Goal: Navigation & Orientation: Find specific page/section

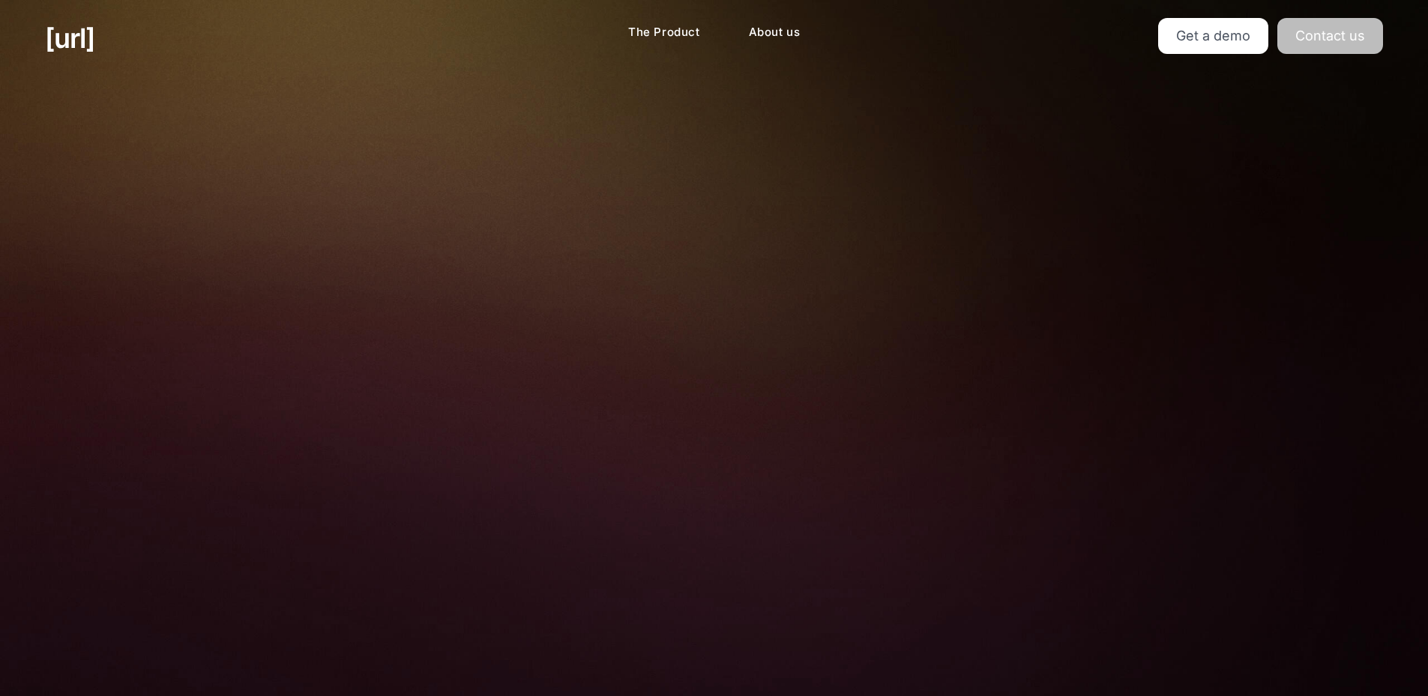
click at [1364, 48] on link "Contact us" at bounding box center [1330, 36] width 106 height 36
click at [1199, 48] on link "Get a demo" at bounding box center [1213, 36] width 110 height 36
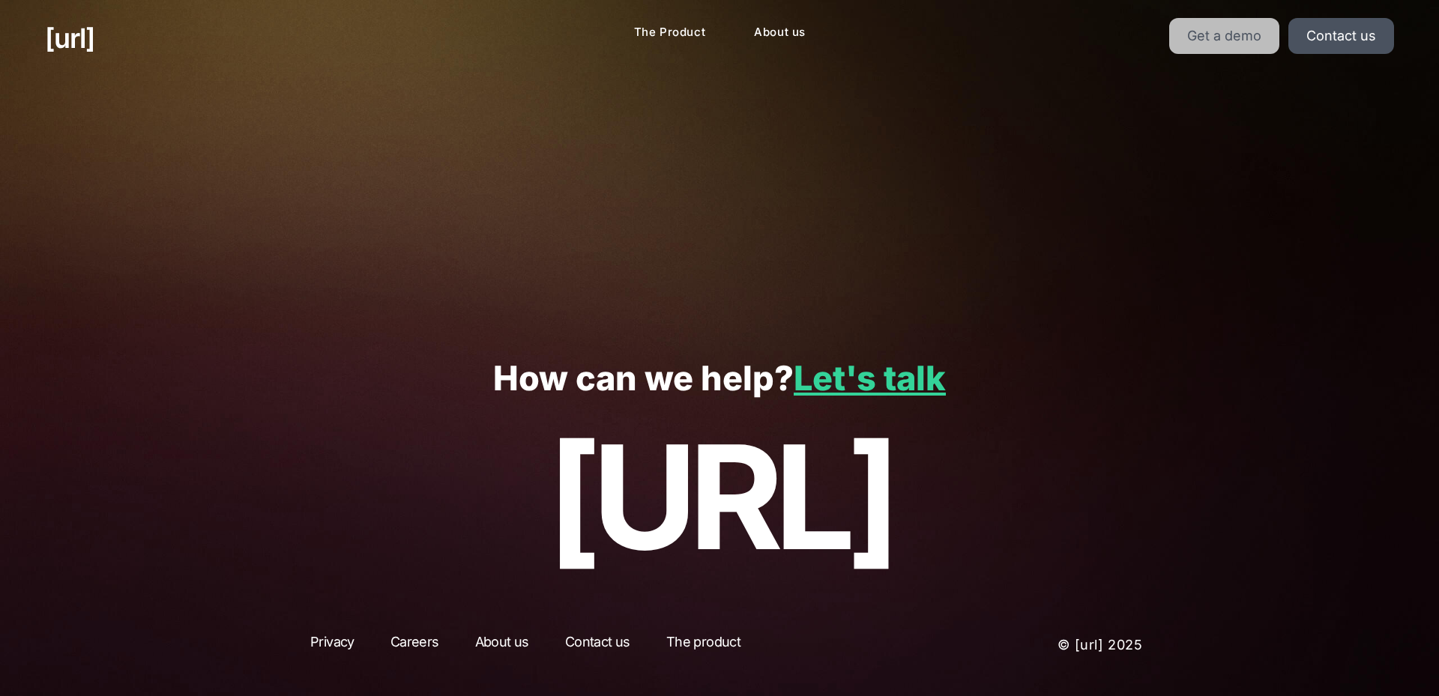
click at [1235, 44] on link "Get a demo" at bounding box center [1224, 36] width 110 height 36
click at [1319, 34] on link "Contact us" at bounding box center [1342, 36] width 106 height 36
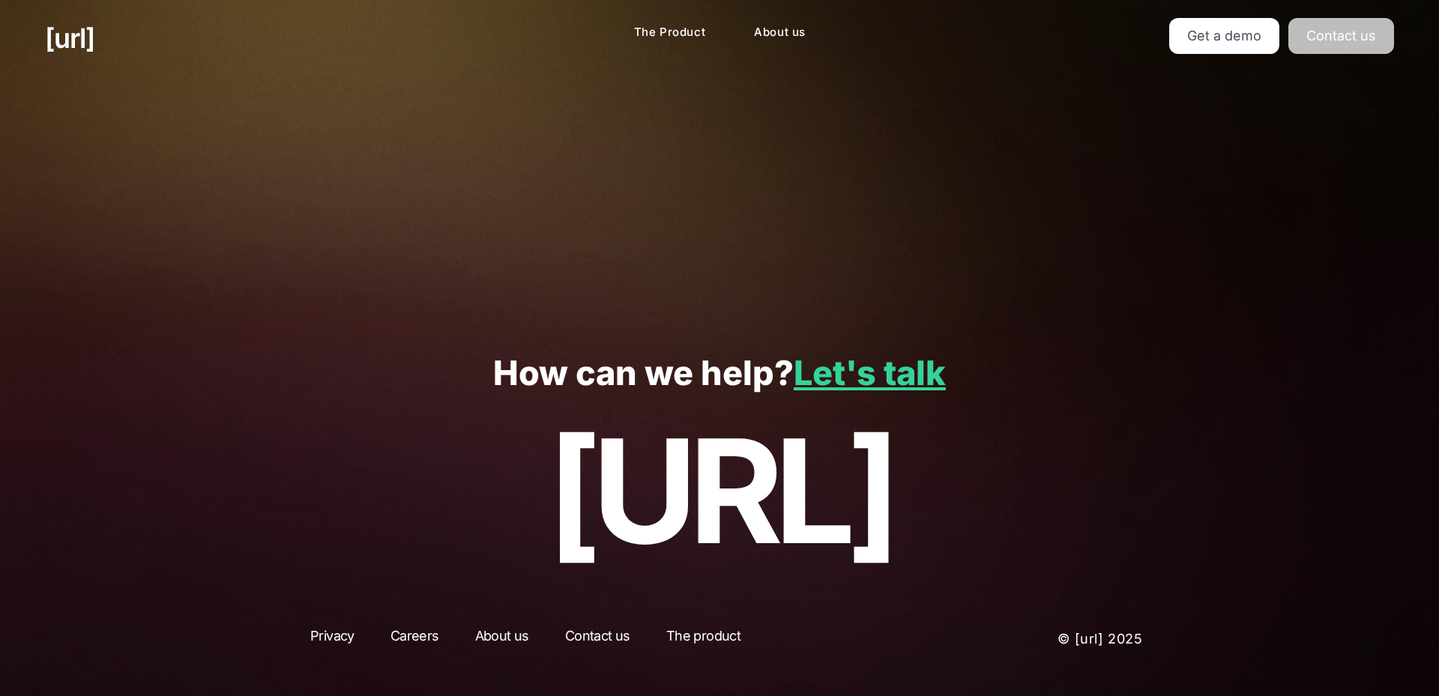
click at [1319, 34] on link "Contact us" at bounding box center [1342, 36] width 106 height 36
click at [388, 633] on link "Careers" at bounding box center [415, 639] width 76 height 27
click at [405, 648] on link "Careers" at bounding box center [415, 639] width 76 height 27
